Goal: Book appointment/travel/reservation

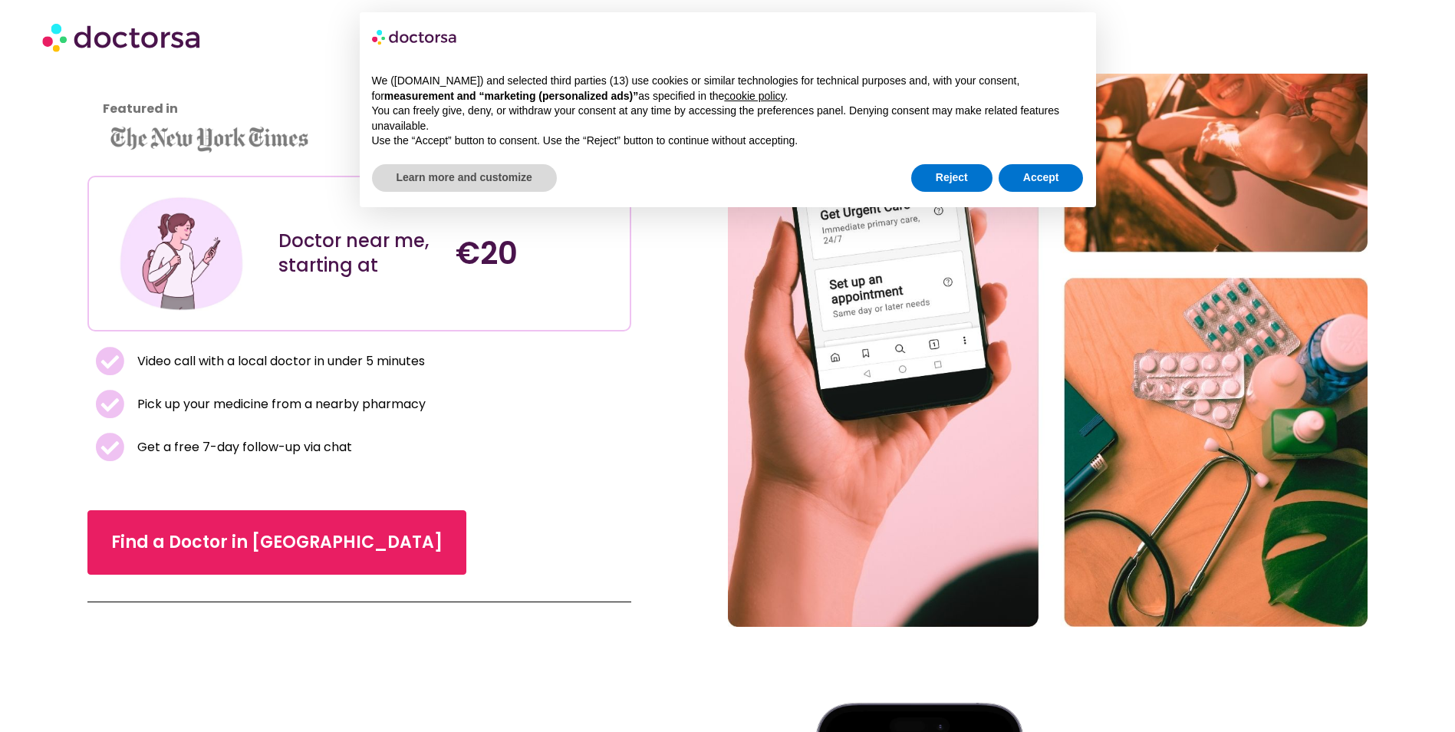
scroll to position [230, 0]
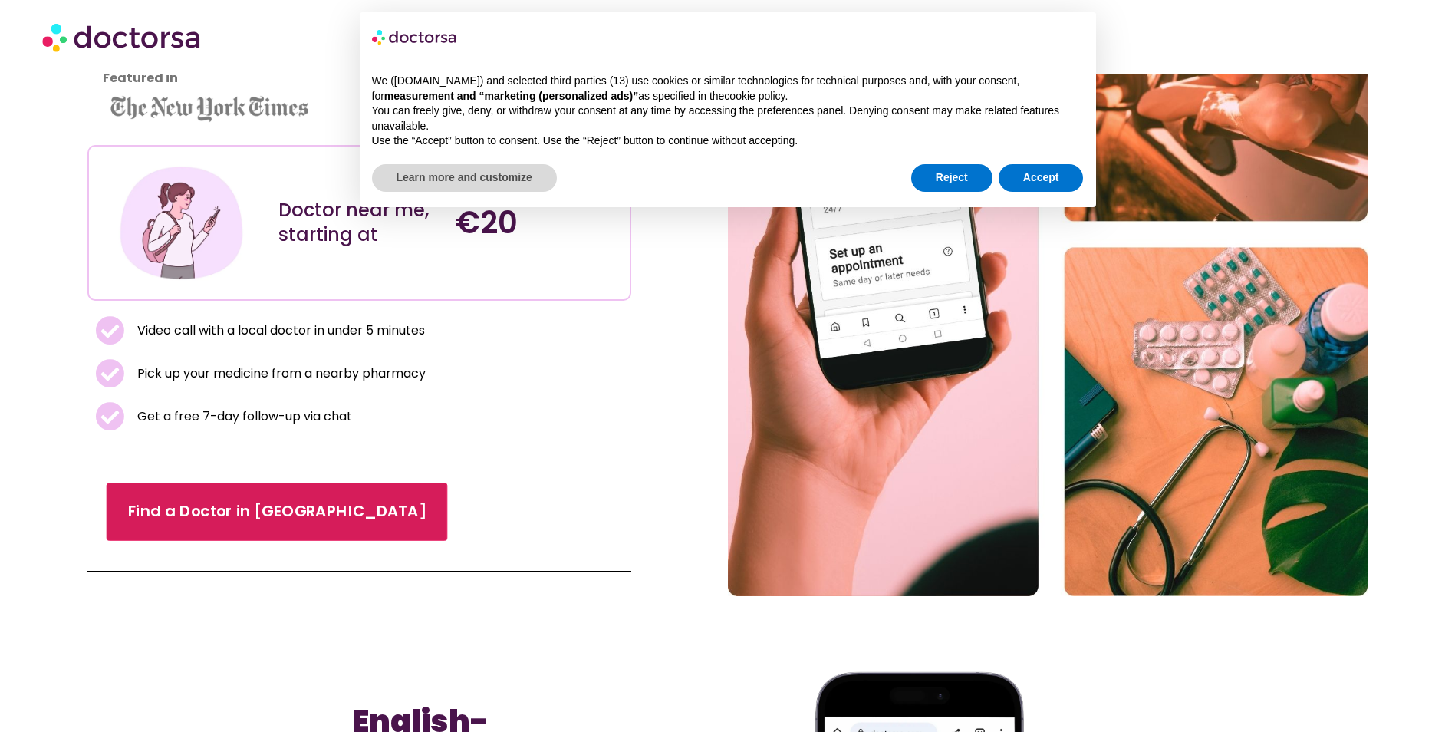
click at [191, 500] on span "Find a Doctor in [GEOGRAPHIC_DATA]" at bounding box center [276, 511] width 298 height 22
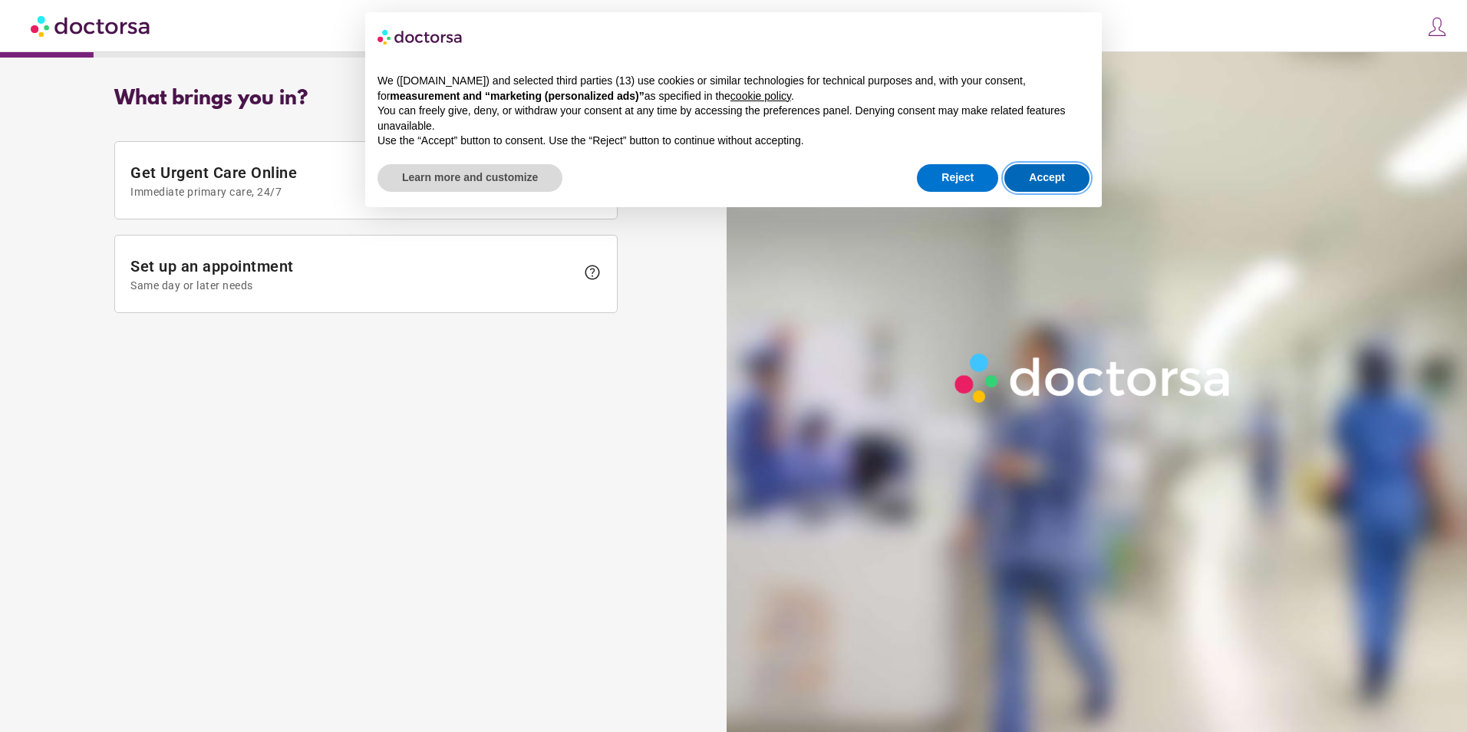
click at [1022, 181] on button "Accept" at bounding box center [1046, 178] width 85 height 28
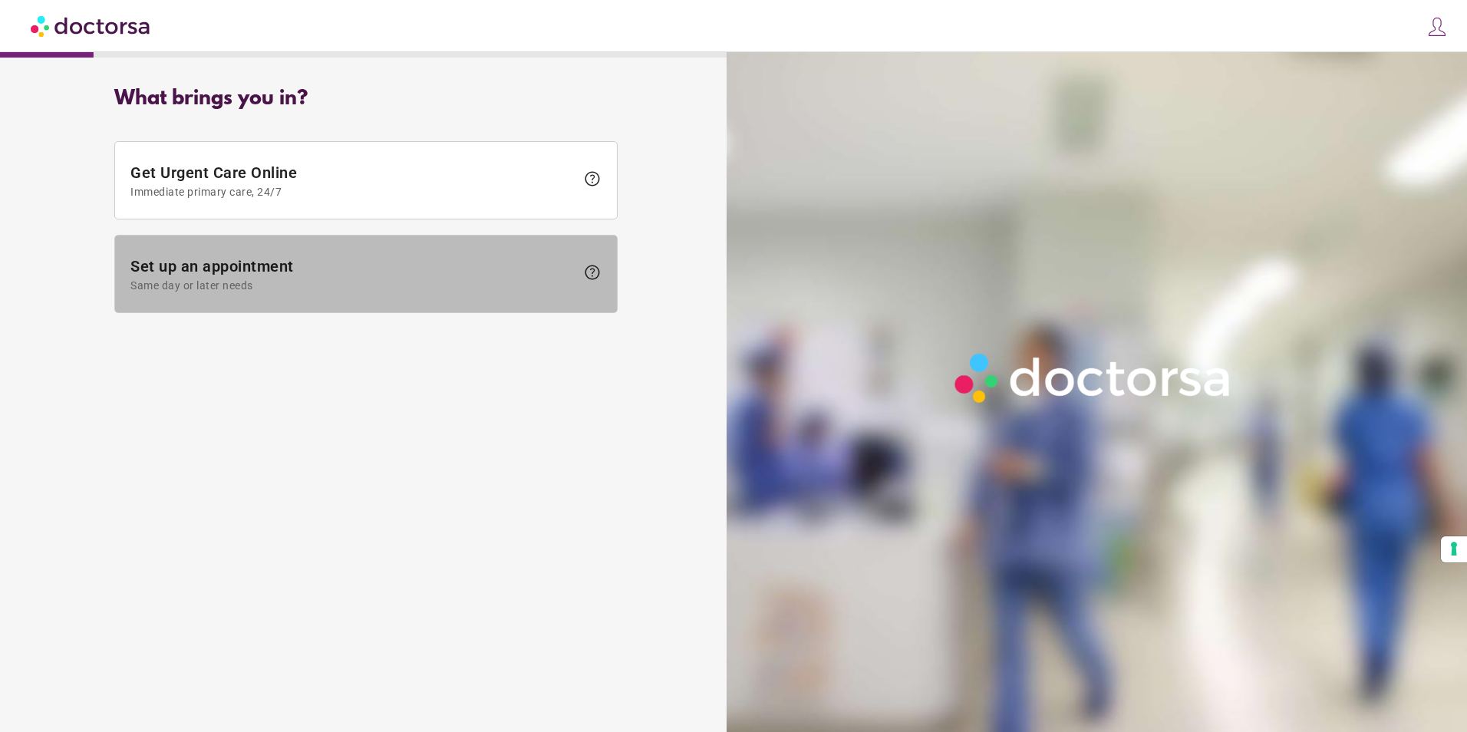
click at [587, 274] on span "help" at bounding box center [592, 272] width 18 height 18
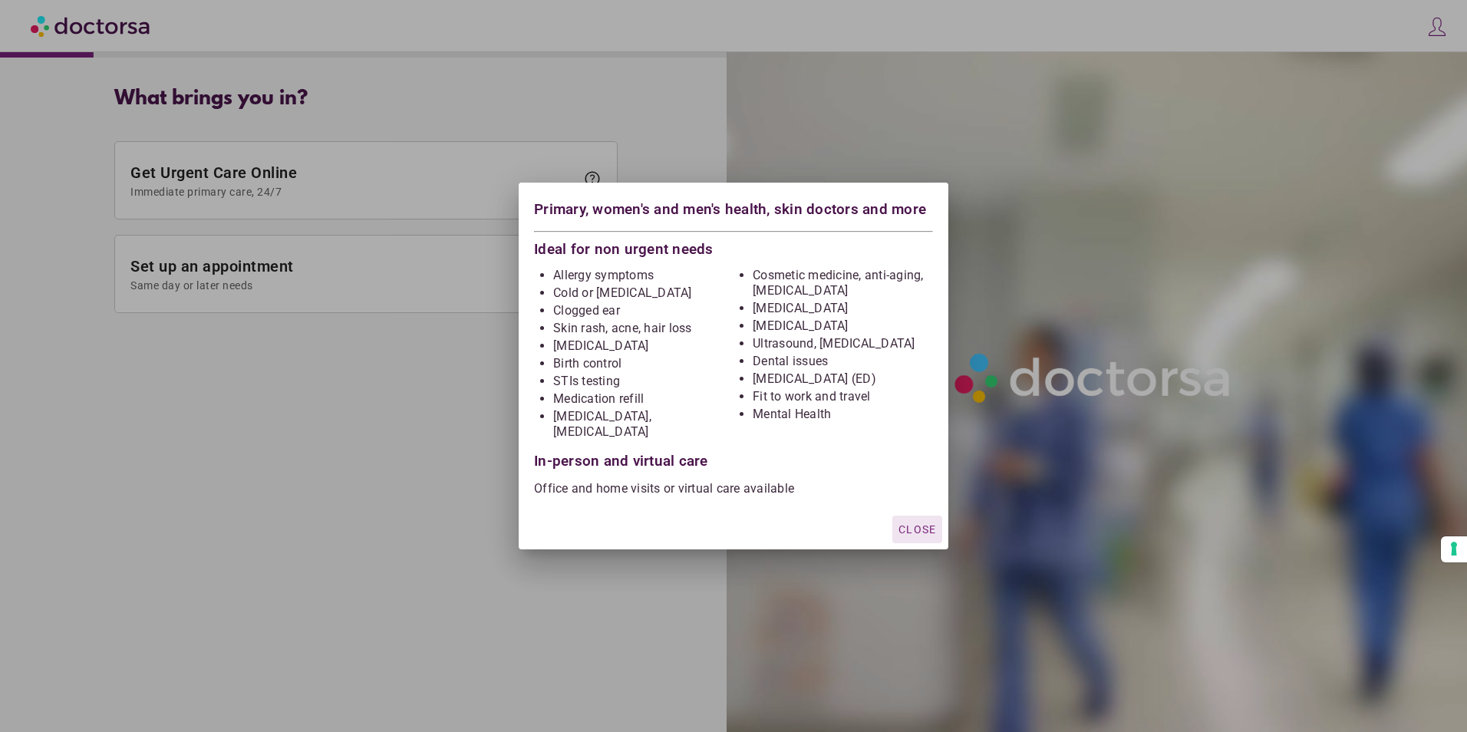
click at [806, 298] on li "Cosmetic medicine, anti-aging, skin care" at bounding box center [843, 283] width 180 height 31
click at [913, 523] on span "Close" at bounding box center [917, 529] width 38 height 12
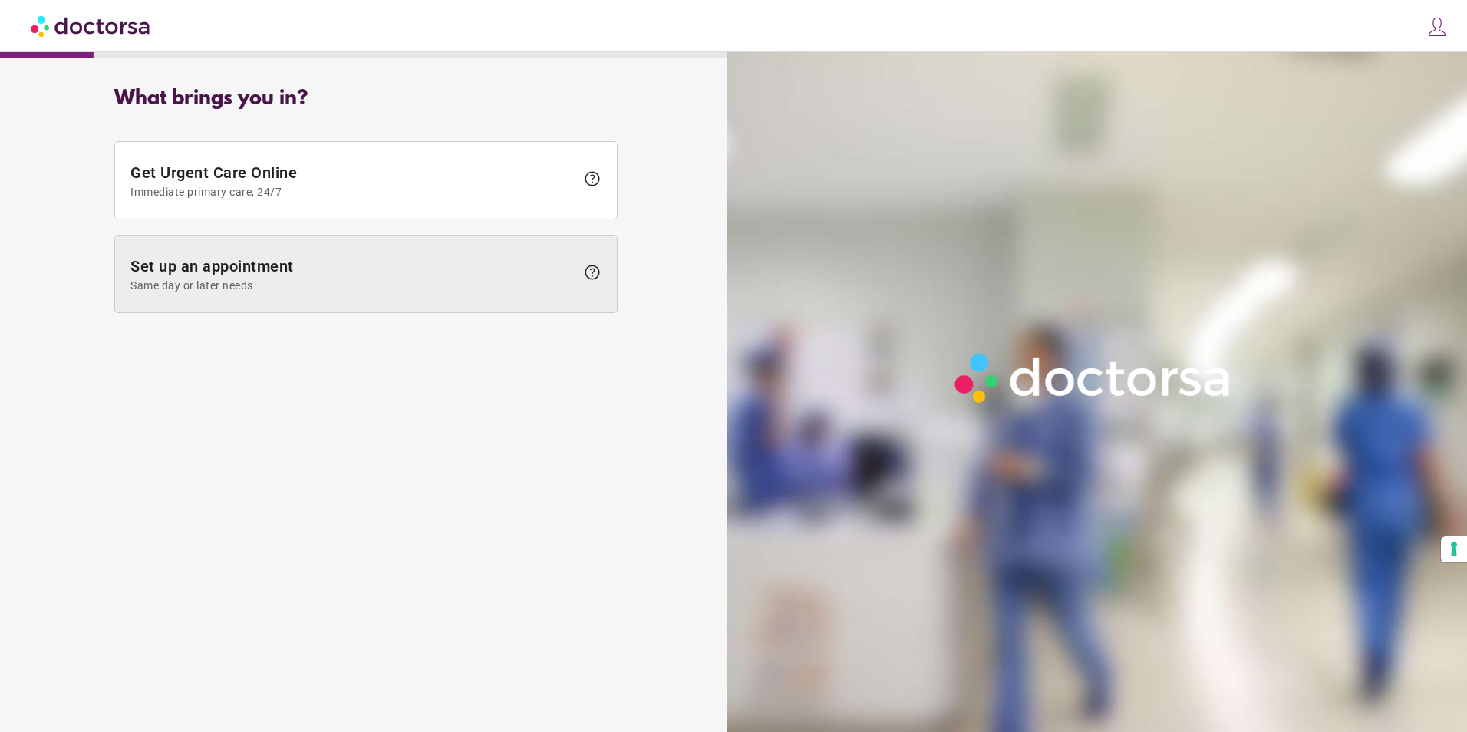
click at [279, 281] on span "Same day or later needs" at bounding box center [352, 285] width 445 height 12
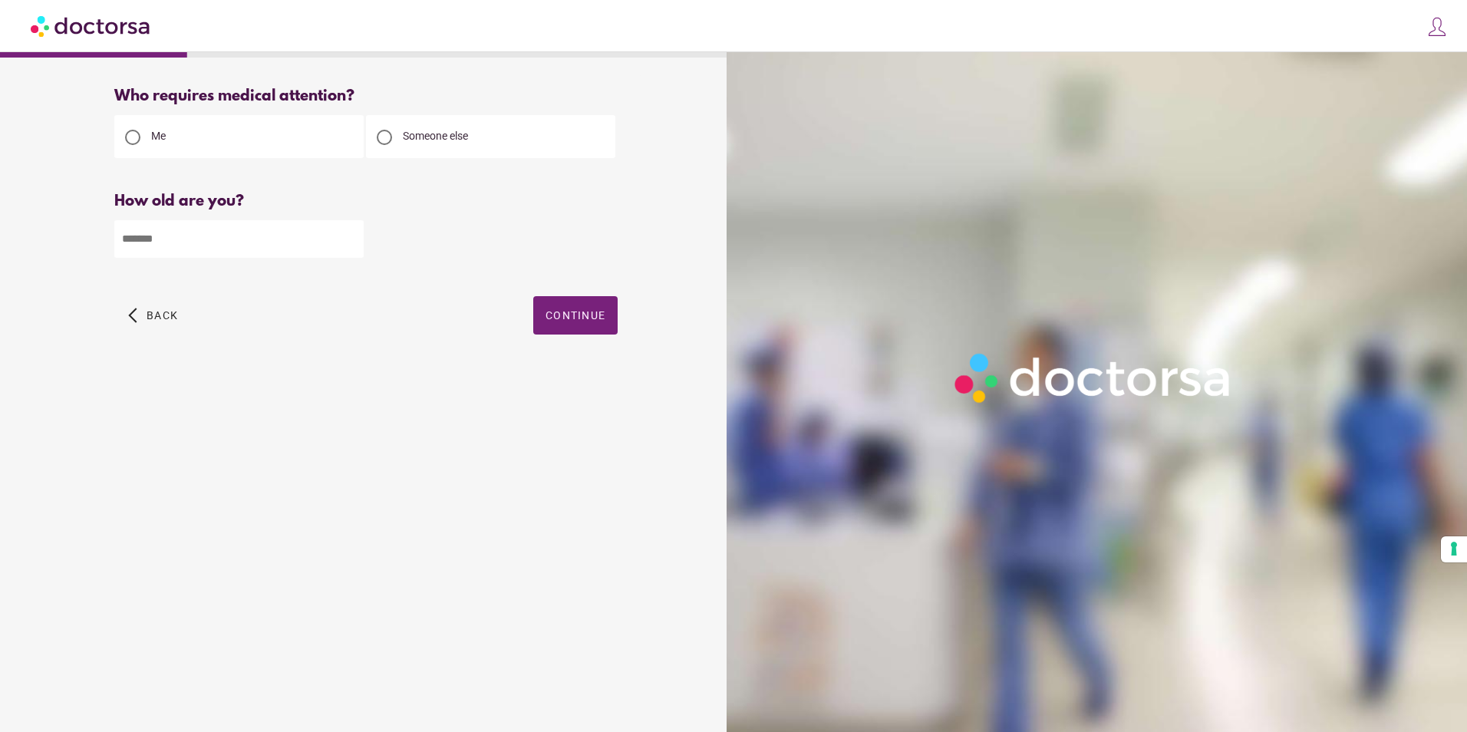
click at [311, 241] on input "number" at bounding box center [238, 239] width 249 height 38
click at [349, 238] on input "*" at bounding box center [238, 239] width 249 height 38
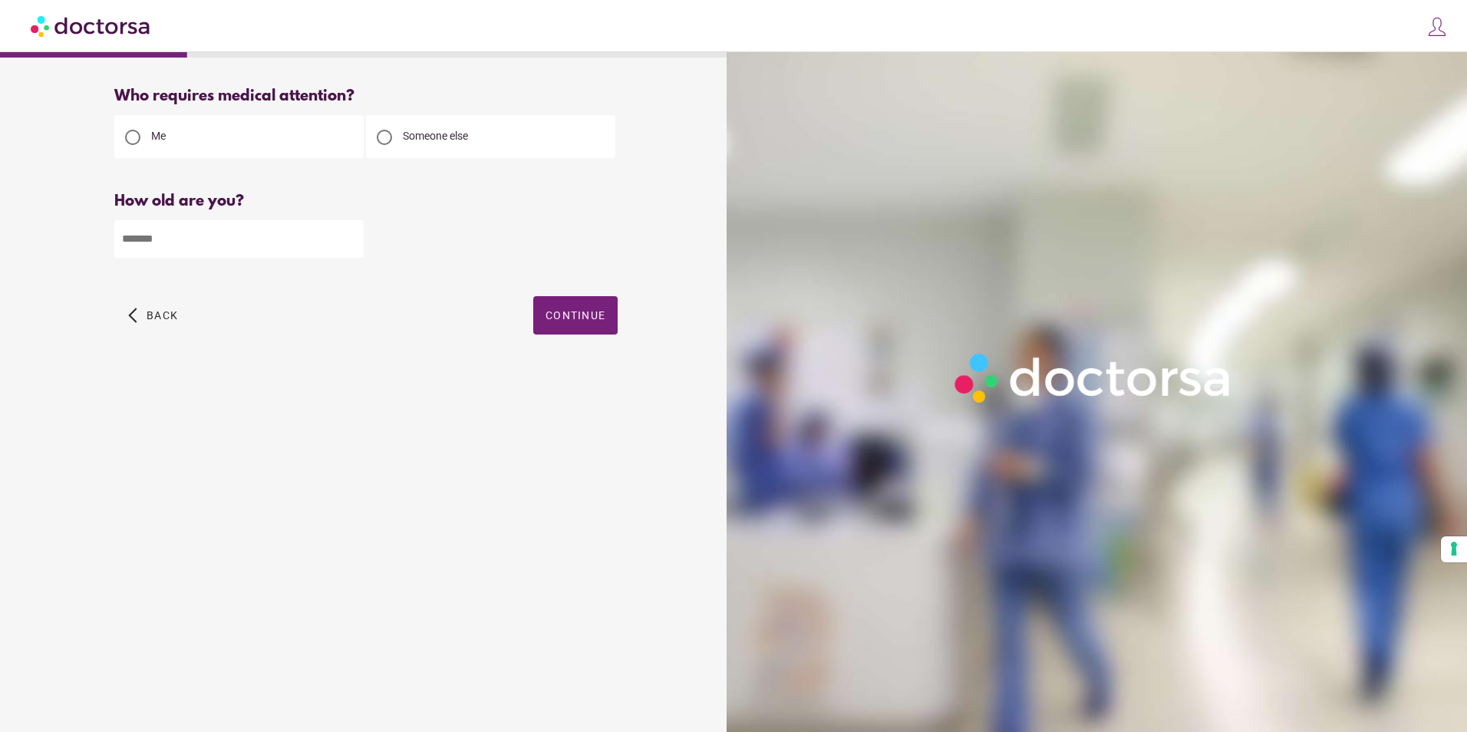
type input "**"
click at [349, 237] on input "**" at bounding box center [238, 239] width 249 height 38
click at [571, 311] on span "Continue" at bounding box center [575, 315] width 60 height 12
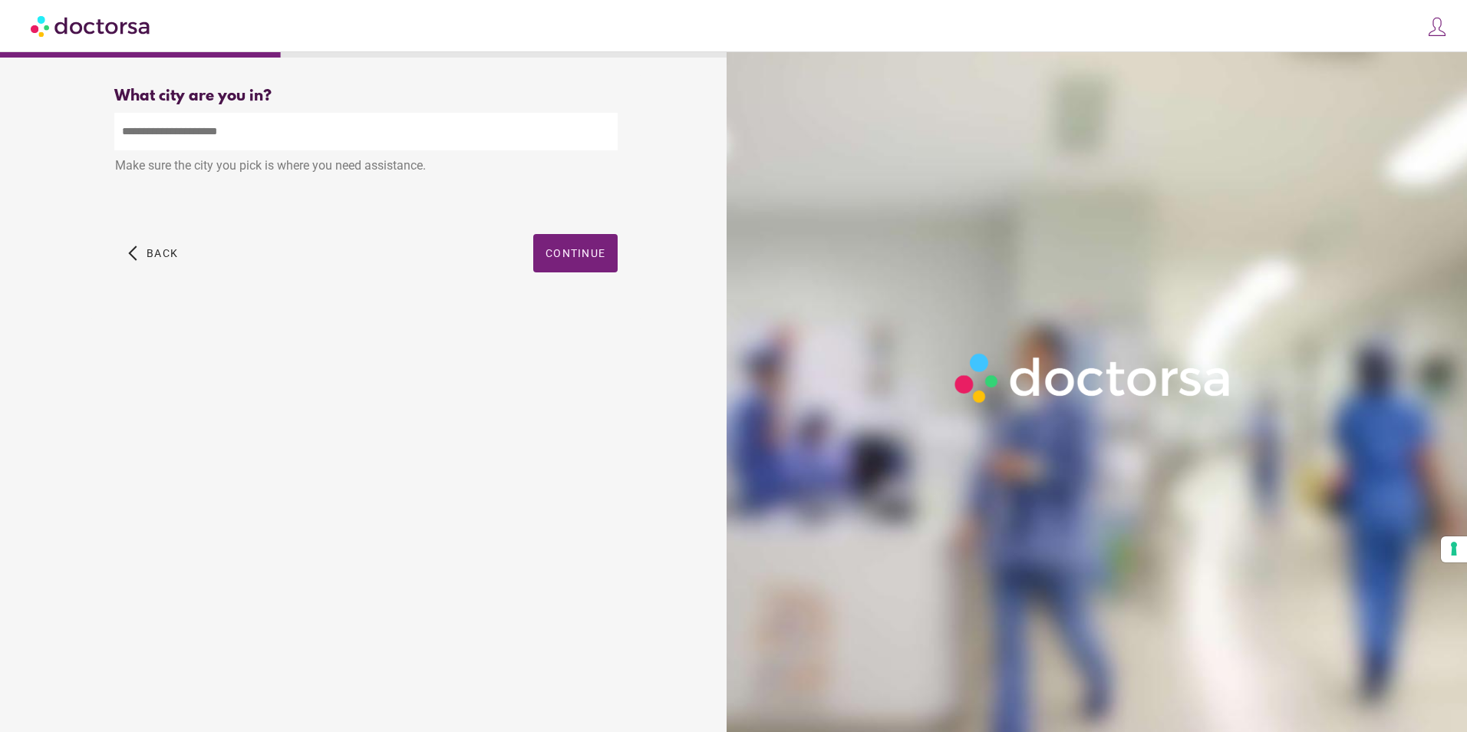
click at [211, 128] on input "text" at bounding box center [365, 132] width 503 height 38
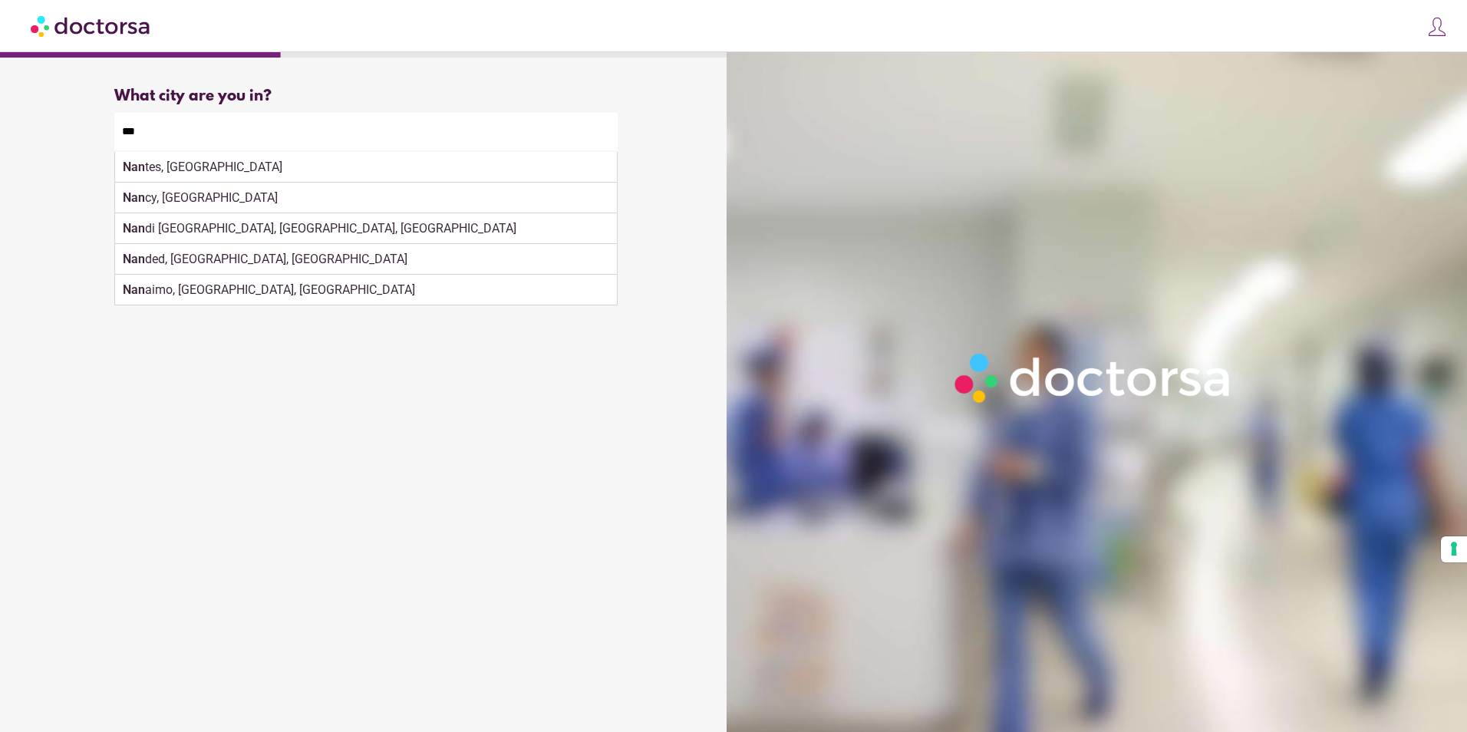
click at [90, 423] on div "What brings you in? Get Urgent Care Online Immediate primary care, 24/7 help Se…" at bounding box center [366, 385] width 717 height 621
click at [158, 163] on div "Nan tes, France" at bounding box center [366, 167] width 502 height 31
type input "**********"
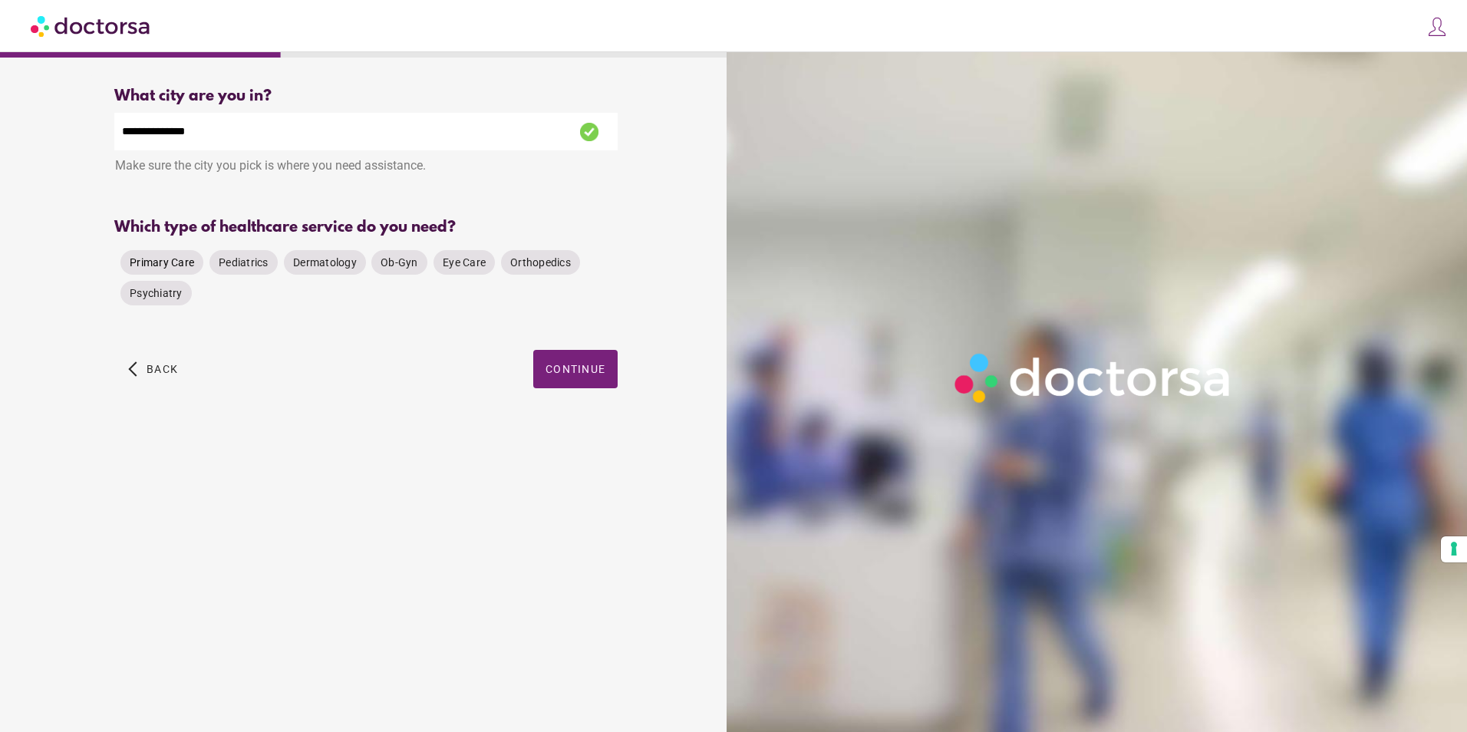
click at [173, 265] on span "Primary Care" at bounding box center [162, 262] width 64 height 12
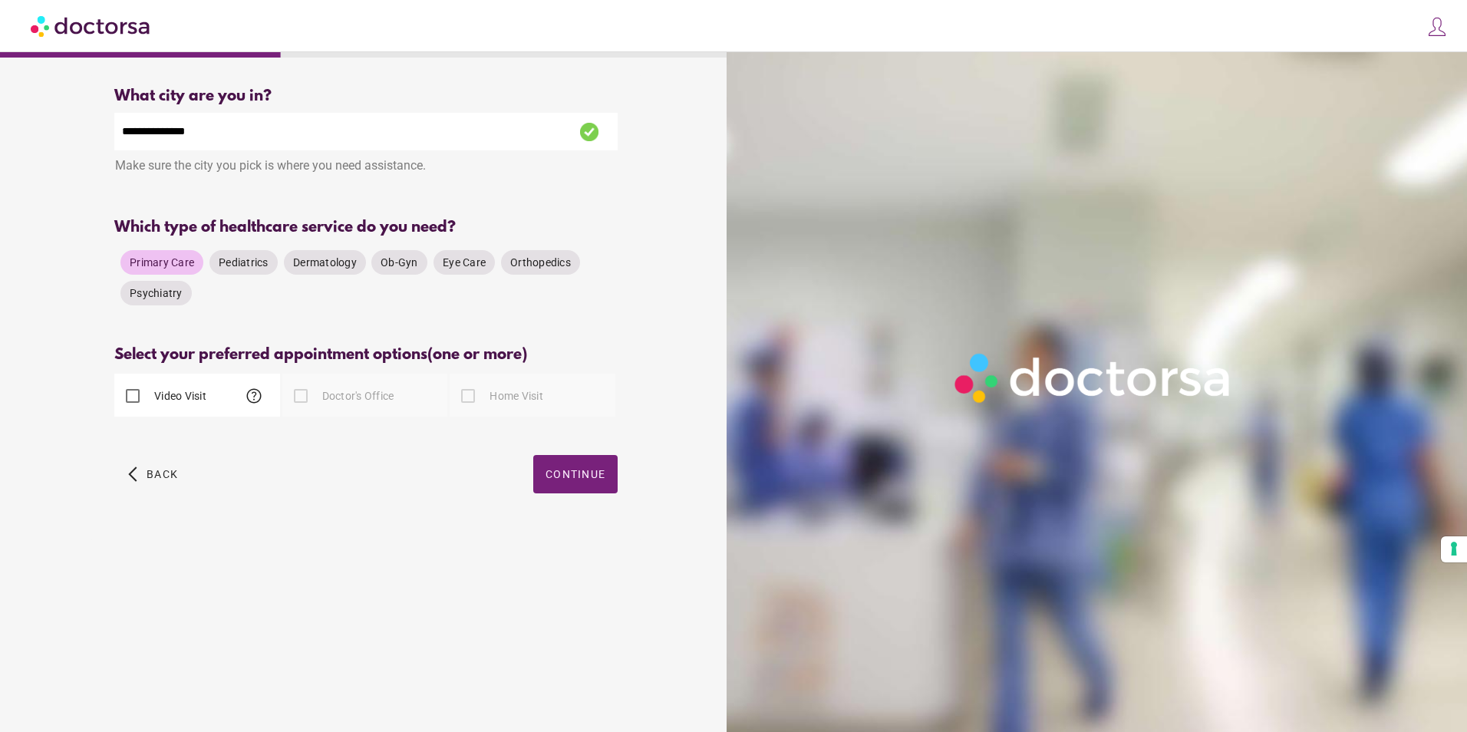
click at [374, 398] on label "Doctor's Office" at bounding box center [356, 395] width 75 height 15
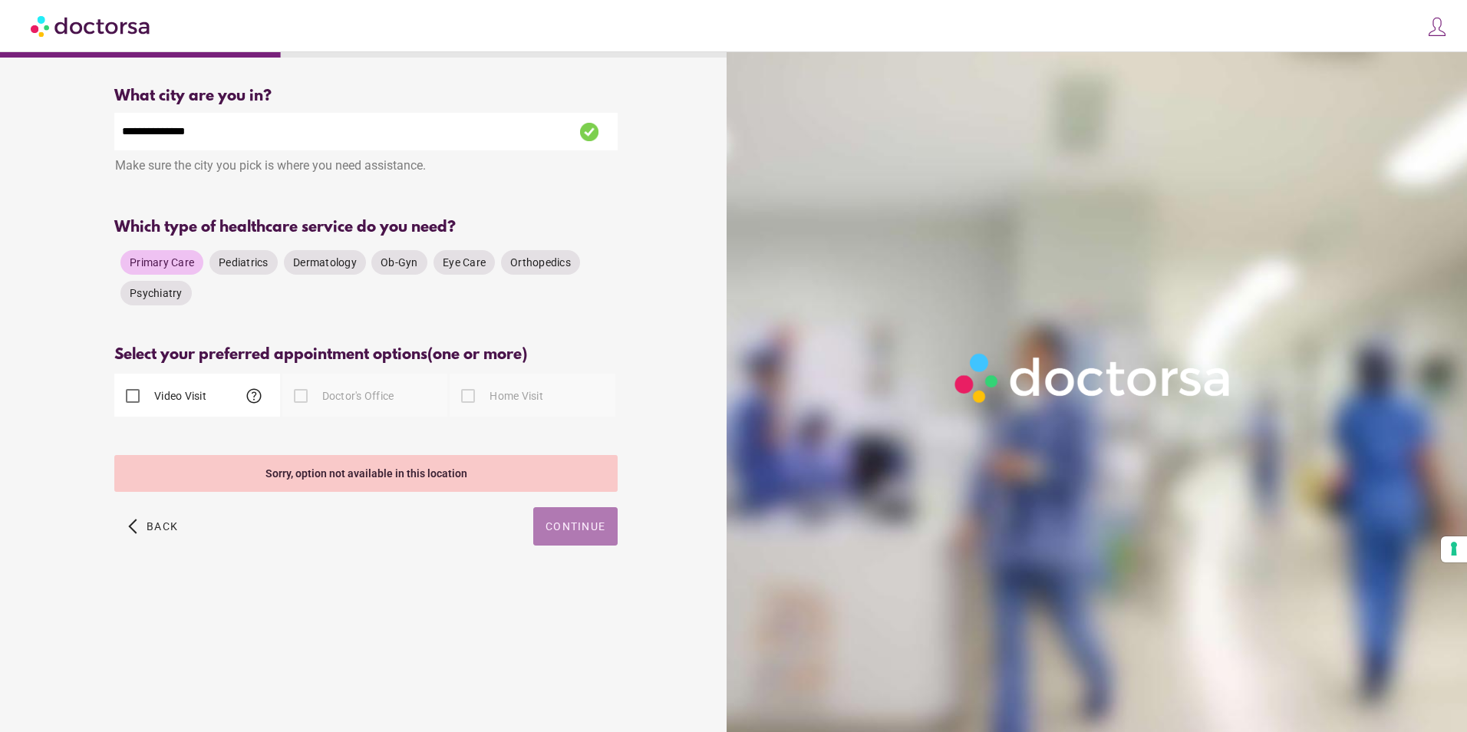
click at [581, 539] on span "button" at bounding box center [575, 526] width 84 height 38
